Goal: Navigation & Orientation: Understand site structure

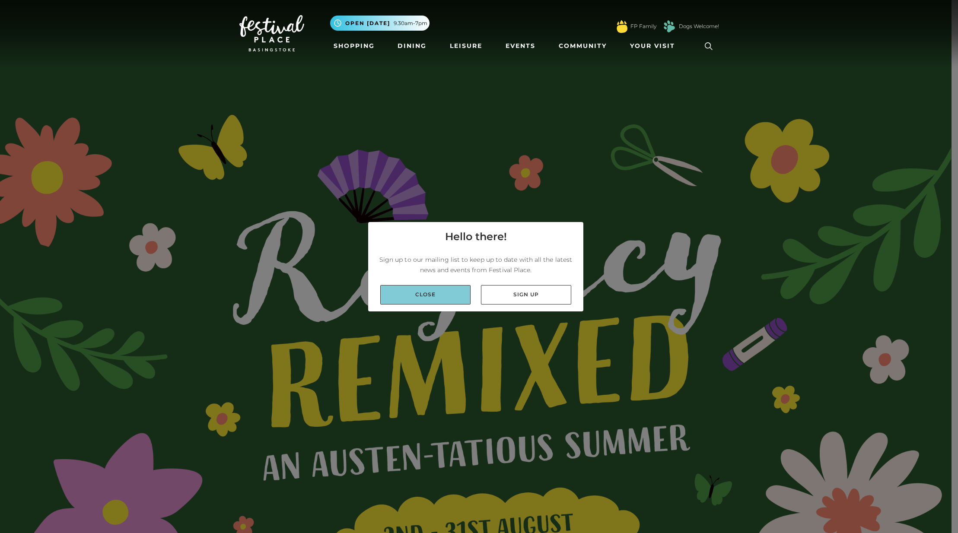
click at [451, 296] on link "Close" at bounding box center [425, 294] width 90 height 19
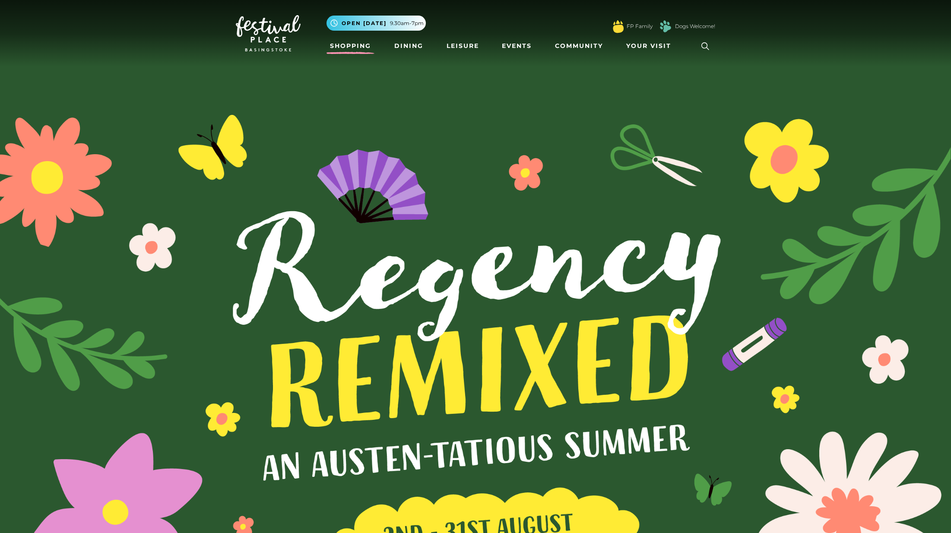
click at [359, 44] on link "Shopping" at bounding box center [351, 46] width 48 height 16
click at [397, 44] on link "Dining" at bounding box center [409, 46] width 36 height 16
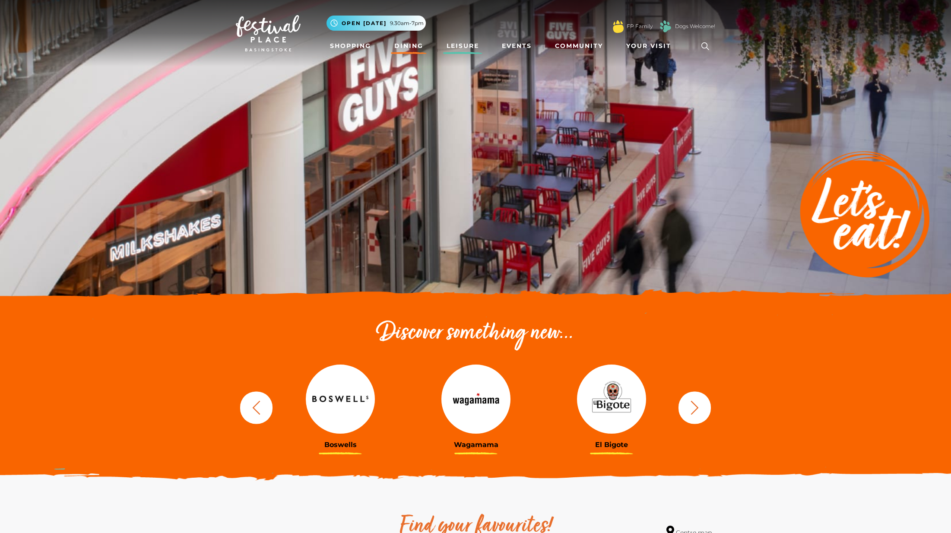
click at [465, 48] on link "Leisure" at bounding box center [462, 46] width 39 height 16
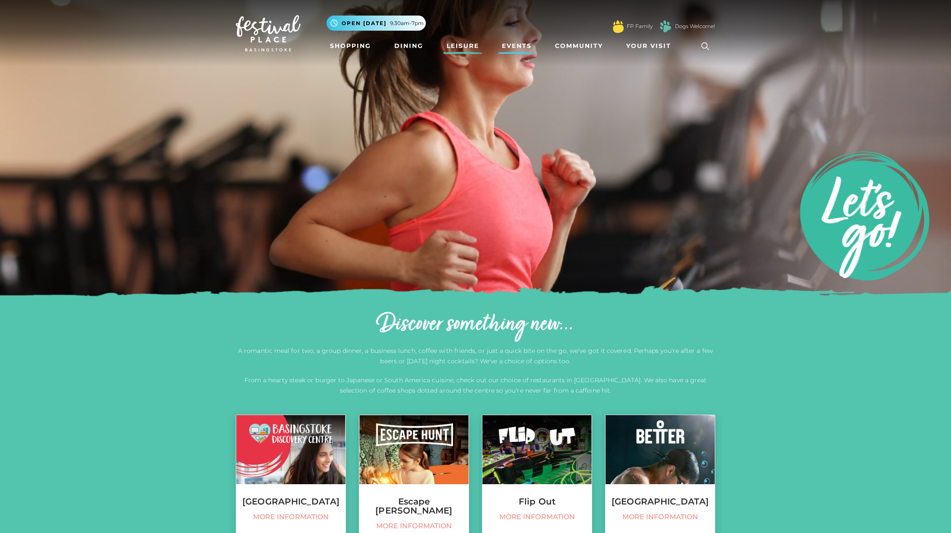
click at [520, 48] on link "Events" at bounding box center [516, 46] width 37 height 16
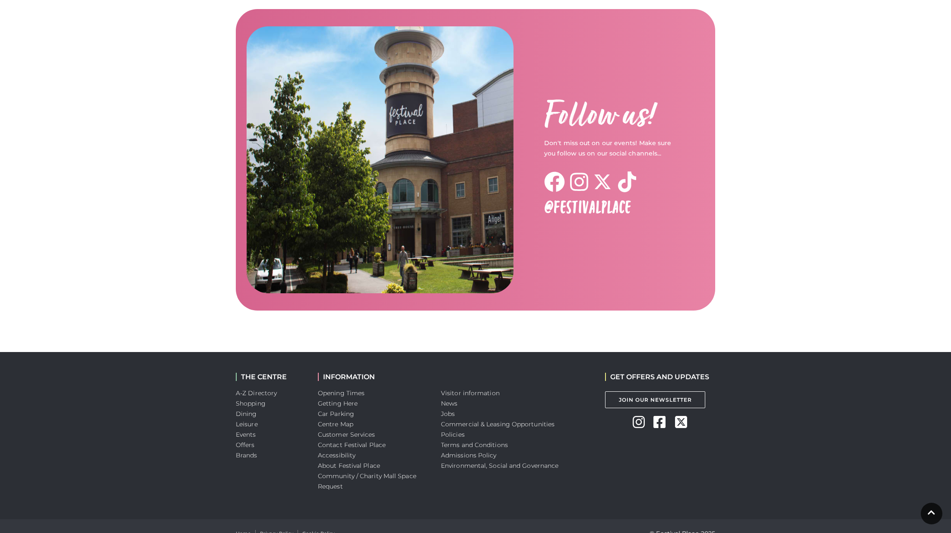
scroll to position [1238, 0]
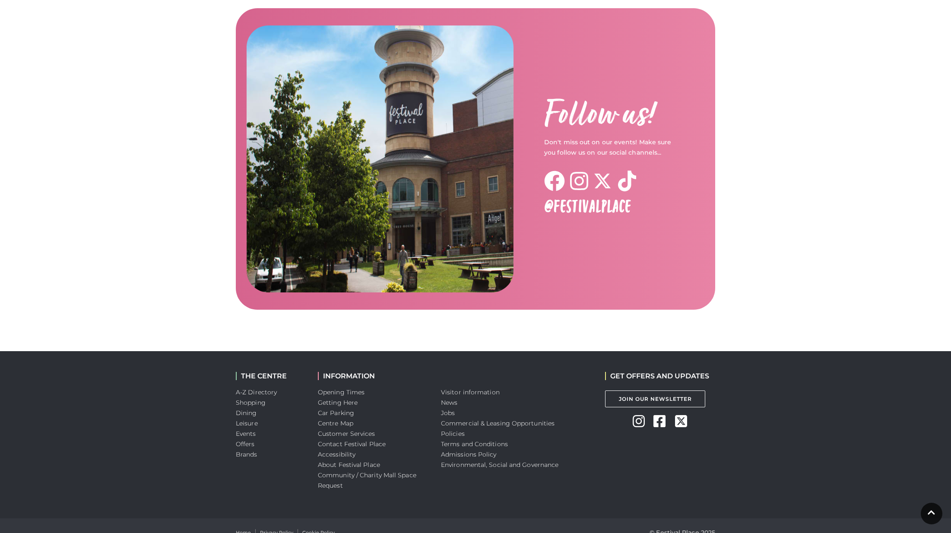
click at [640, 414] on icon at bounding box center [639, 421] width 12 height 14
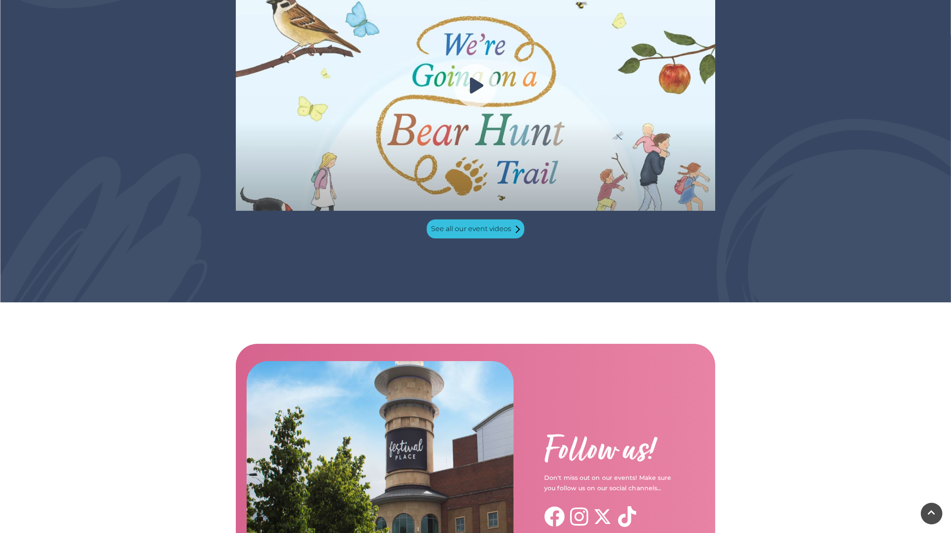
scroll to position [0, 0]
